Goal: Task Accomplishment & Management: Manage account settings

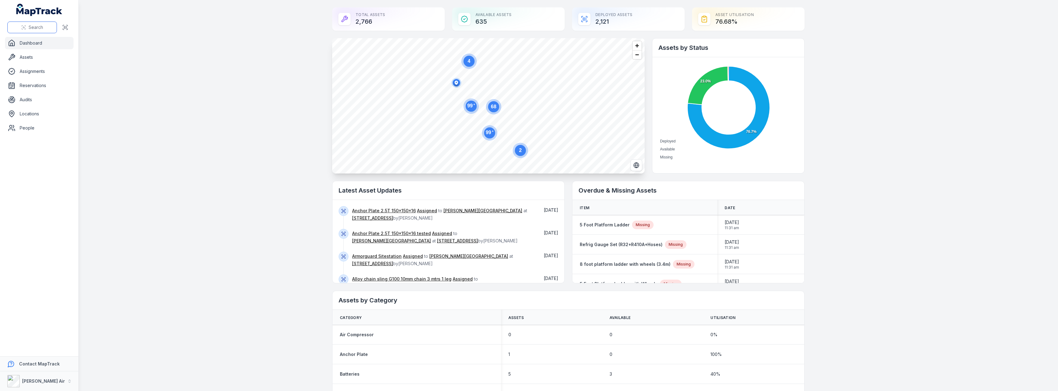
click at [23, 27] on circle at bounding box center [23, 27] width 1 height 1
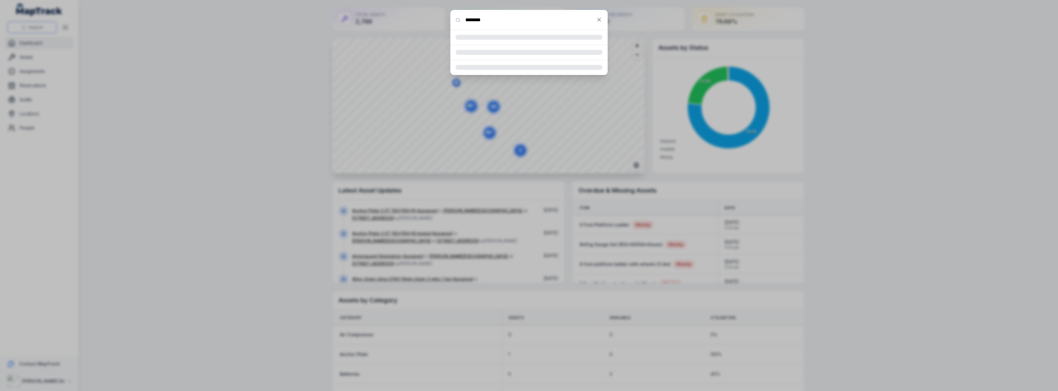
type input "********"
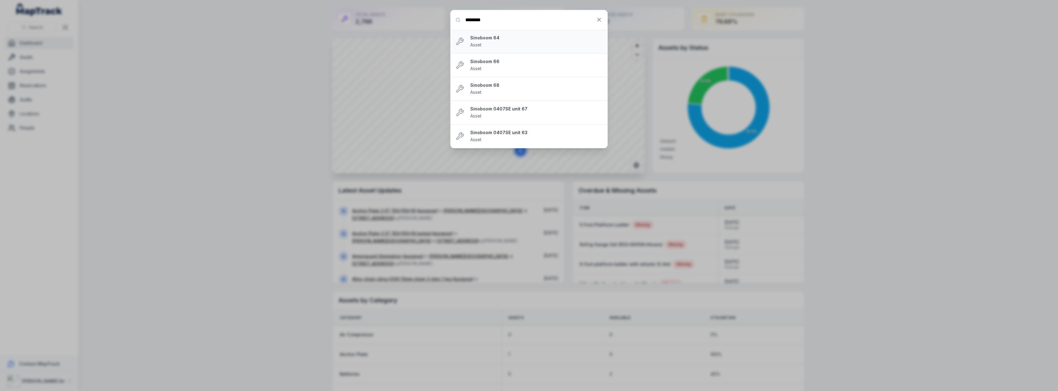
click at [487, 39] on strong "Sinoboom 64" at bounding box center [536, 38] width 132 height 6
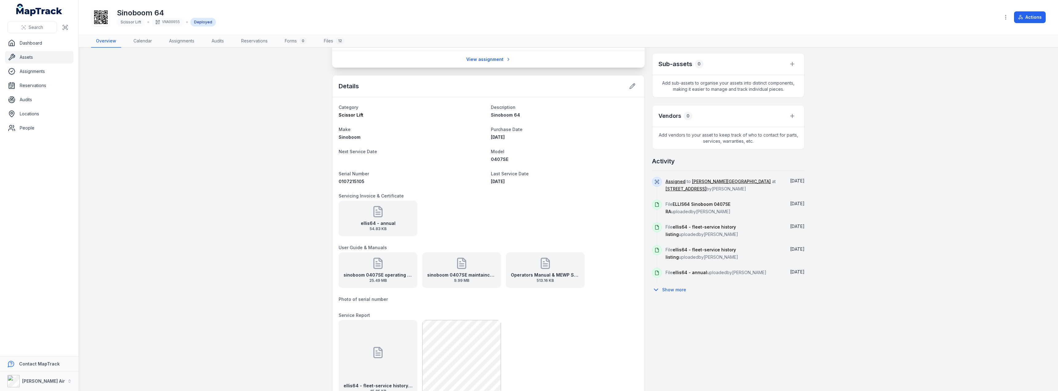
scroll to position [185, 0]
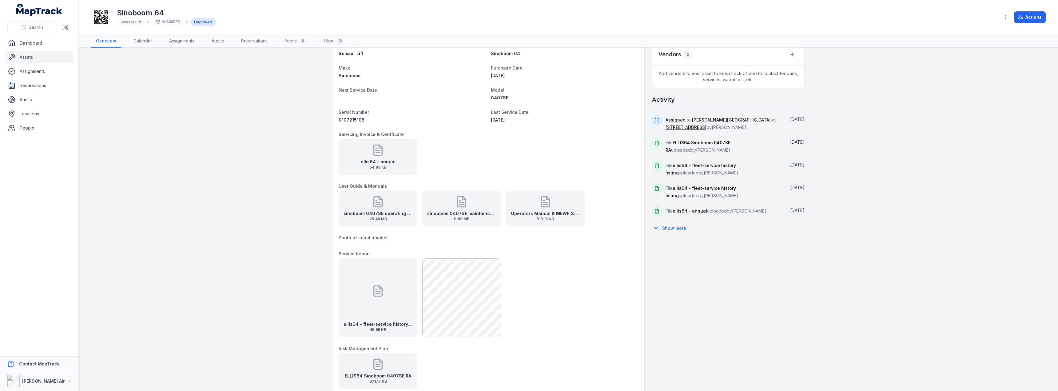
click at [380, 208] on icon at bounding box center [378, 202] width 12 height 12
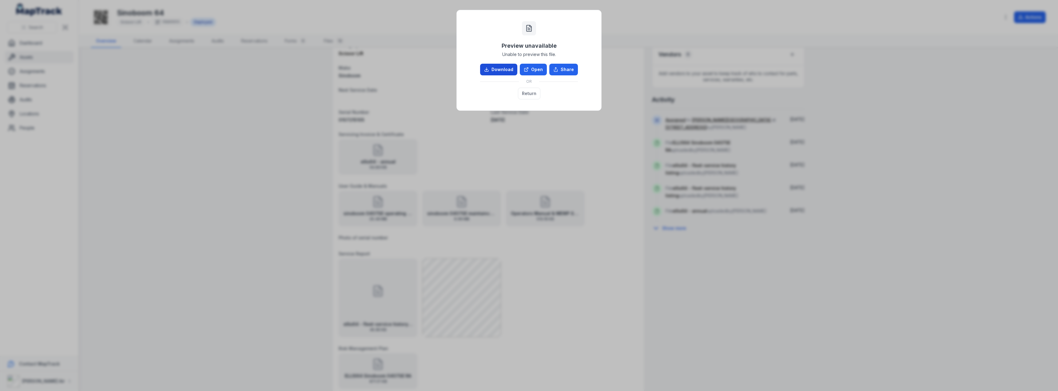
click at [500, 73] on link "Download" at bounding box center [498, 70] width 37 height 12
click at [530, 96] on button "Return" at bounding box center [529, 94] width 22 height 12
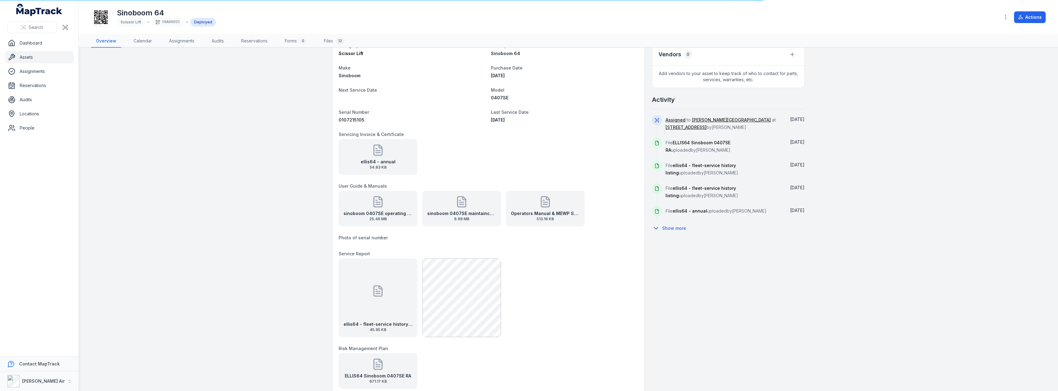
scroll to position [215, 0]
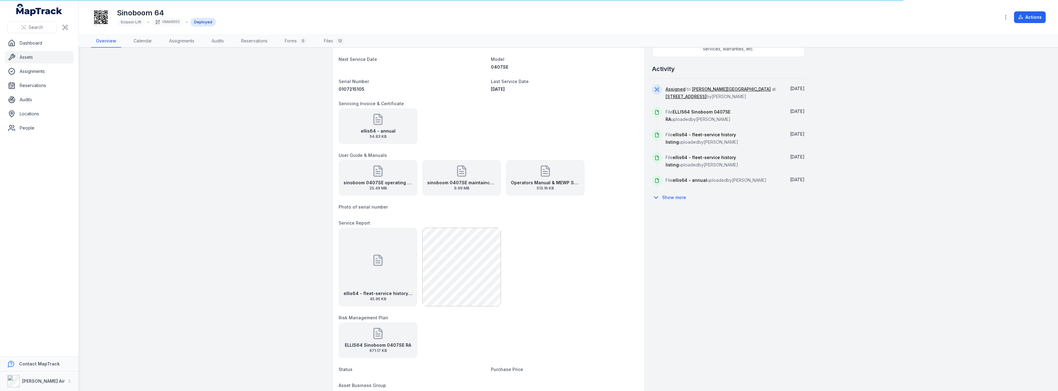
click at [384, 181] on strong "sinoboom 0407SE operating manual" at bounding box center [378, 183] width 69 height 6
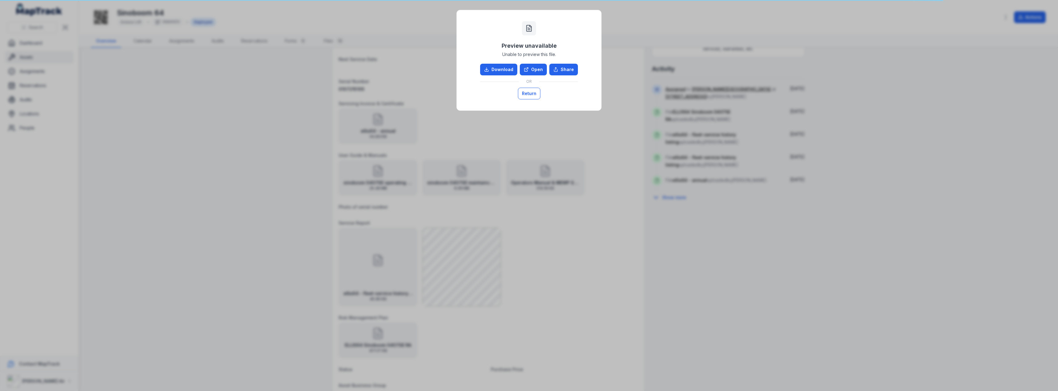
click at [533, 97] on button "Return" at bounding box center [529, 94] width 22 height 12
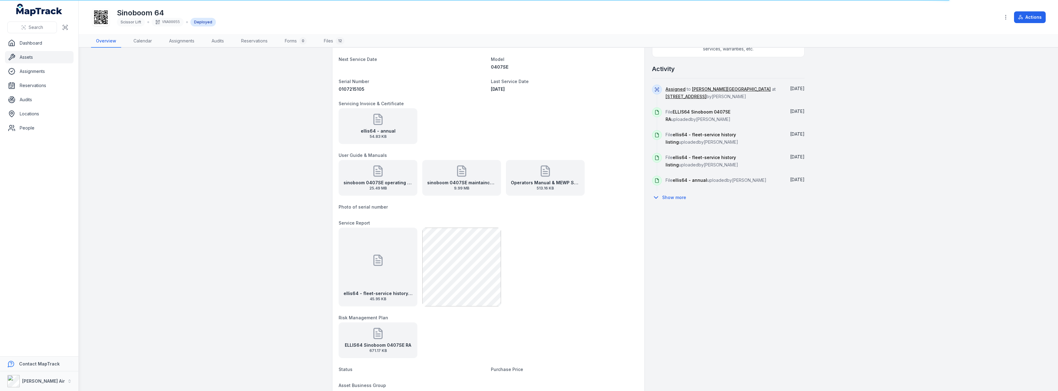
click at [463, 184] on strong "sinoboom 0407SE maintaince manual" at bounding box center [461, 183] width 69 height 6
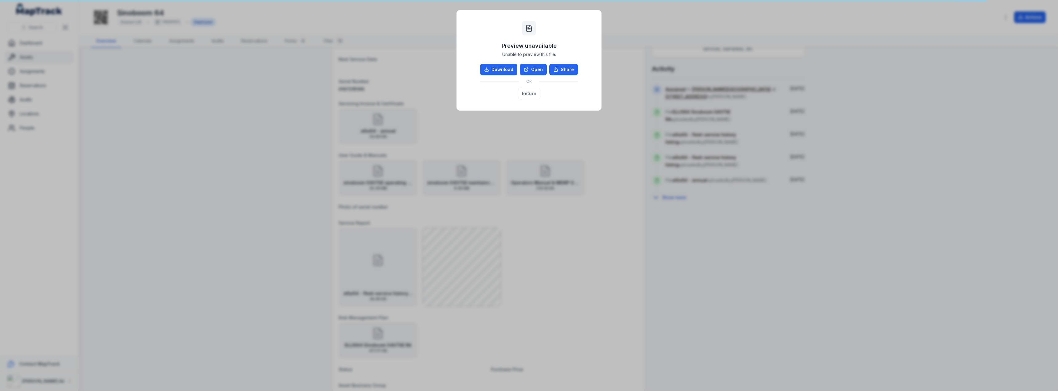
click at [552, 137] on div "Preview unavailable Unable to preview this file. Download Open Share OR Return" at bounding box center [529, 195] width 1058 height 391
click at [528, 95] on button "Return" at bounding box center [529, 94] width 22 height 12
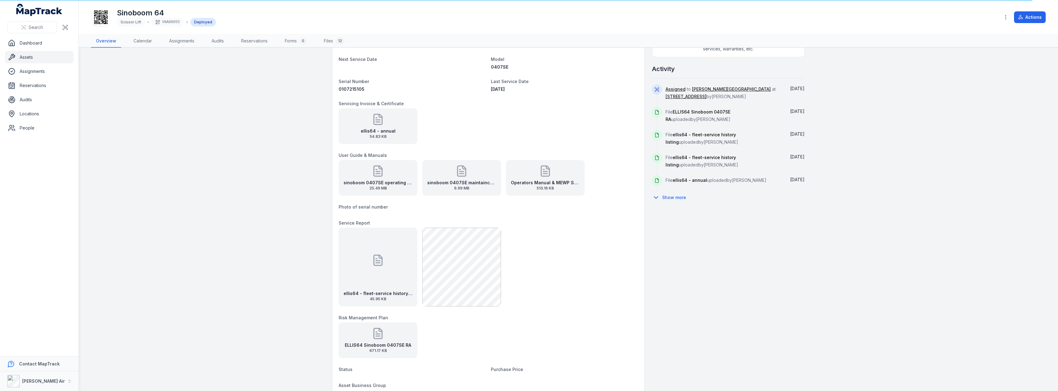
click at [382, 341] on div "ELLIS64 Sinoboom 0407SE RA 671.17 KB" at bounding box center [378, 340] width 79 height 36
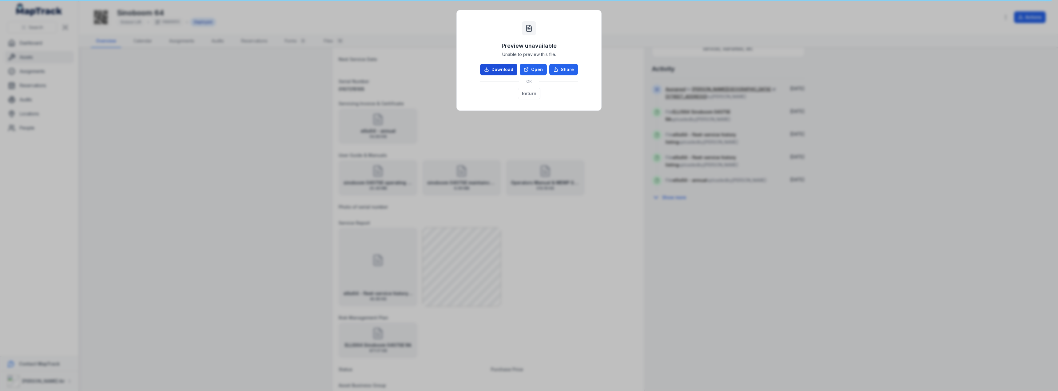
click at [488, 69] on icon at bounding box center [486, 69] width 5 height 5
click at [532, 94] on button "Return" at bounding box center [529, 94] width 22 height 12
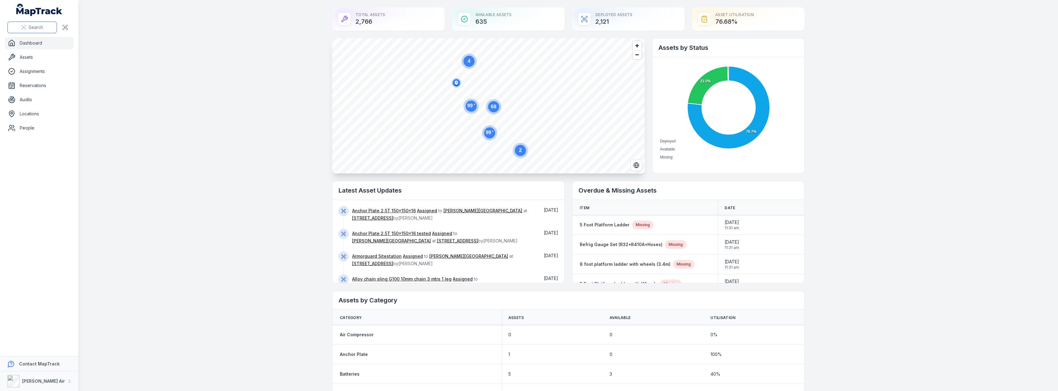
click at [35, 28] on span "Search" at bounding box center [36, 27] width 14 height 6
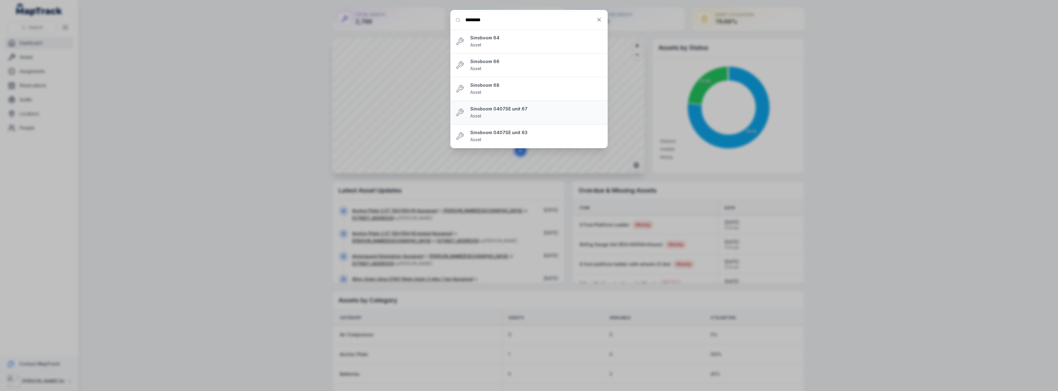
type input "********"
click at [482, 109] on strong "Sinoboom 0407SE unit 67" at bounding box center [536, 109] width 132 height 6
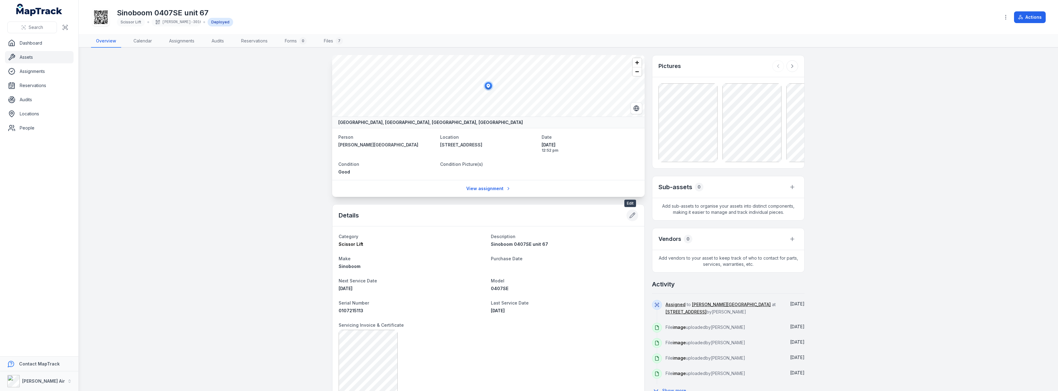
click at [630, 217] on icon at bounding box center [632, 215] width 5 height 5
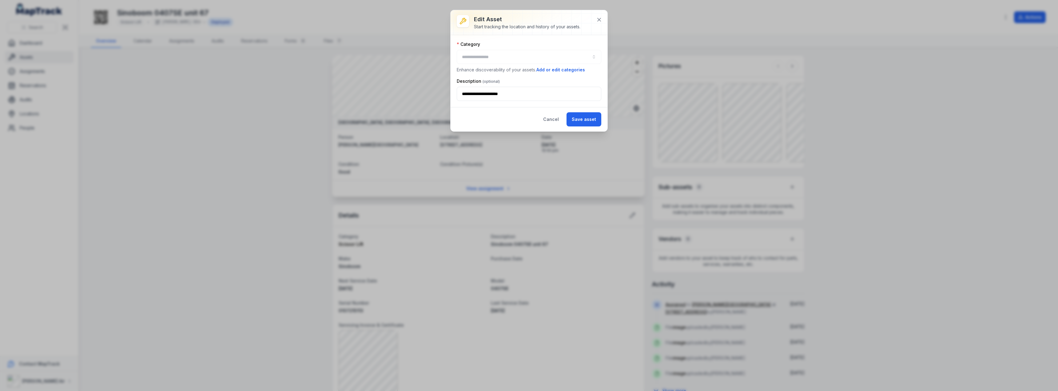
type input "**********"
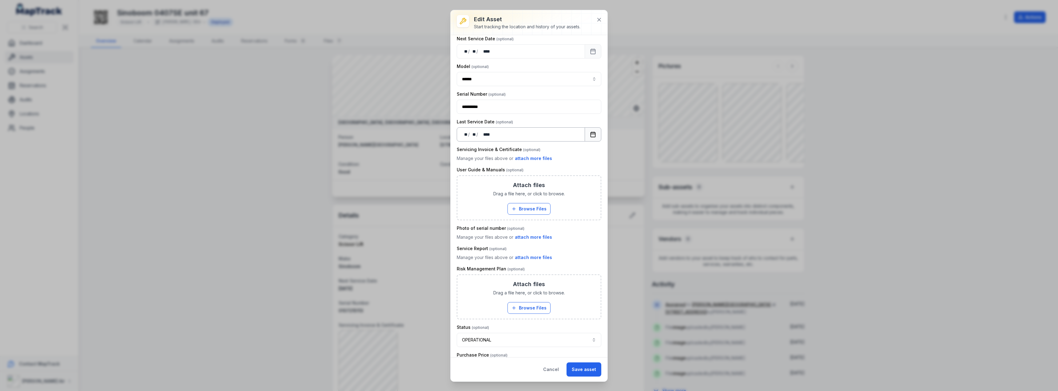
scroll to position [154, 0]
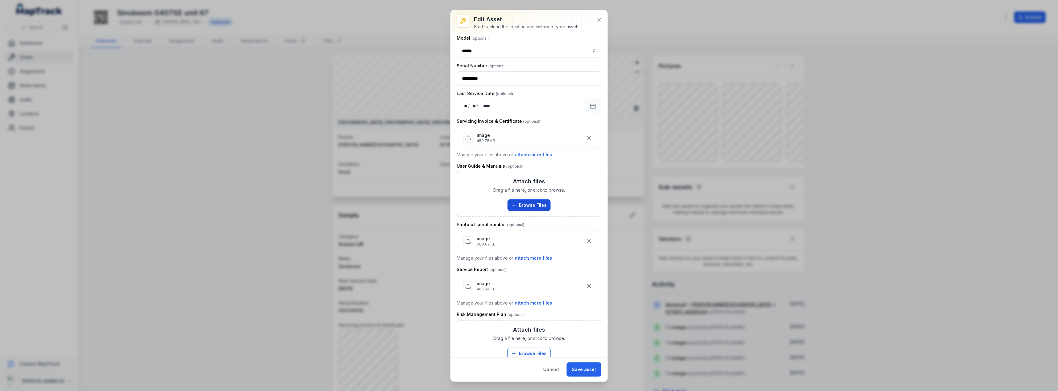
click at [525, 204] on button "Browse Files" at bounding box center [529, 205] width 43 height 12
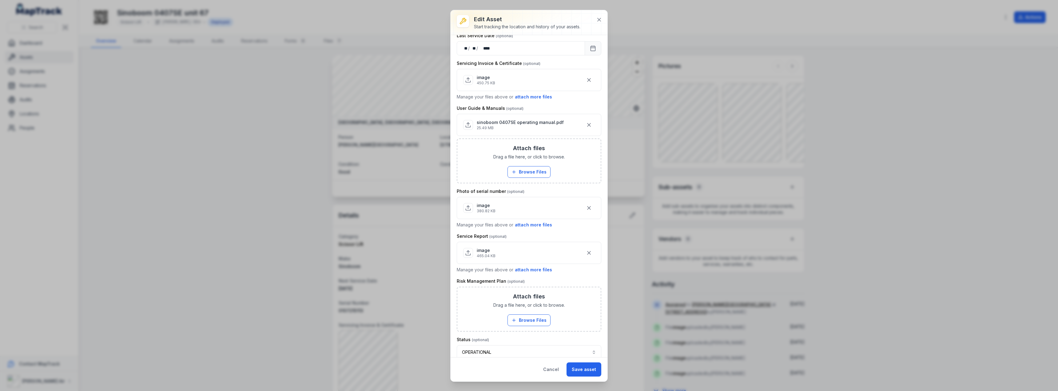
scroll to position [215, 0]
click at [528, 316] on button "Browse Files" at bounding box center [529, 317] width 43 height 12
click at [585, 367] on button "Save asset" at bounding box center [584, 369] width 35 height 14
